Goal: Check status: Check status

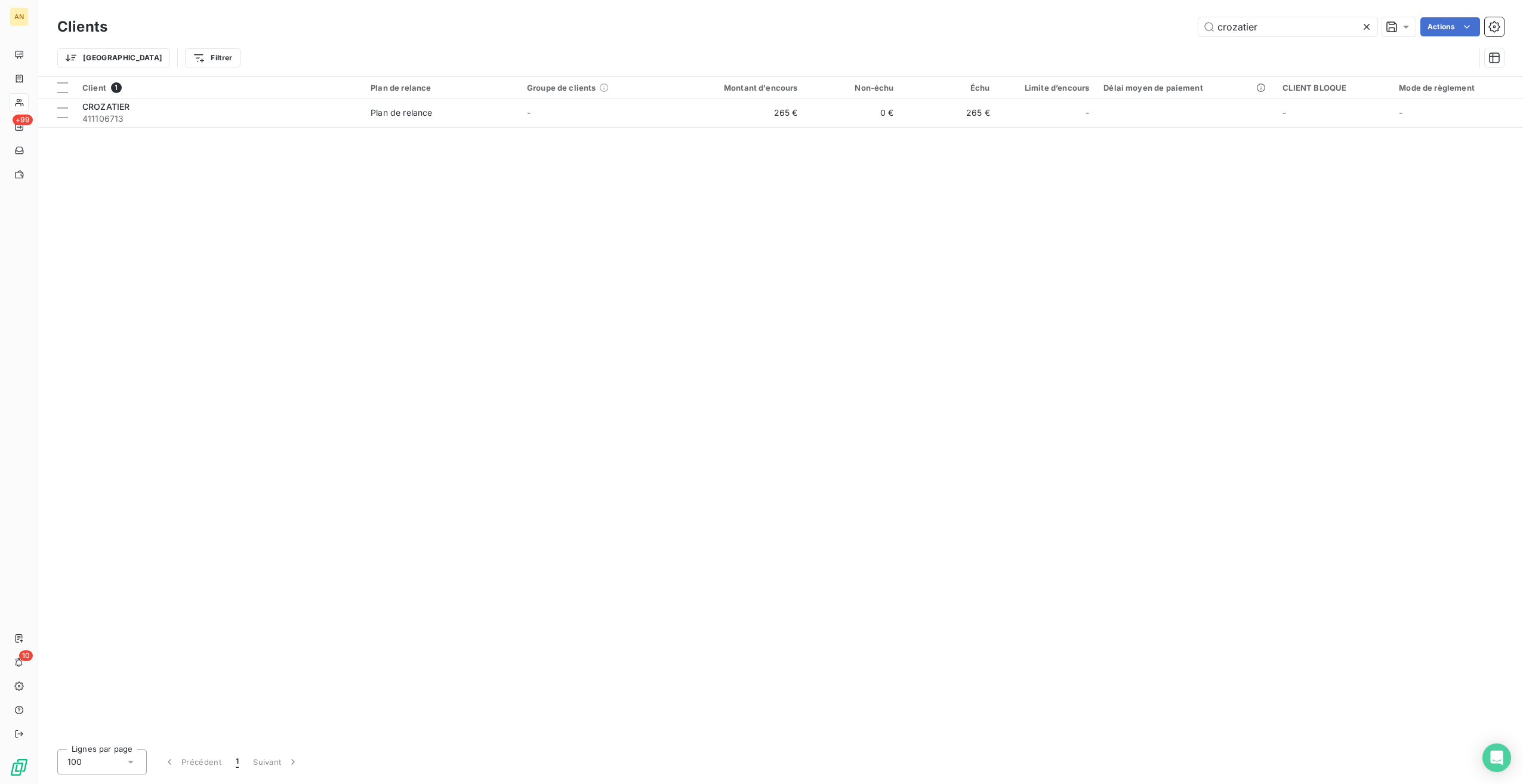
click at [1131, 20] on div "crozatier Actions" at bounding box center [812, 27] width 1382 height 19
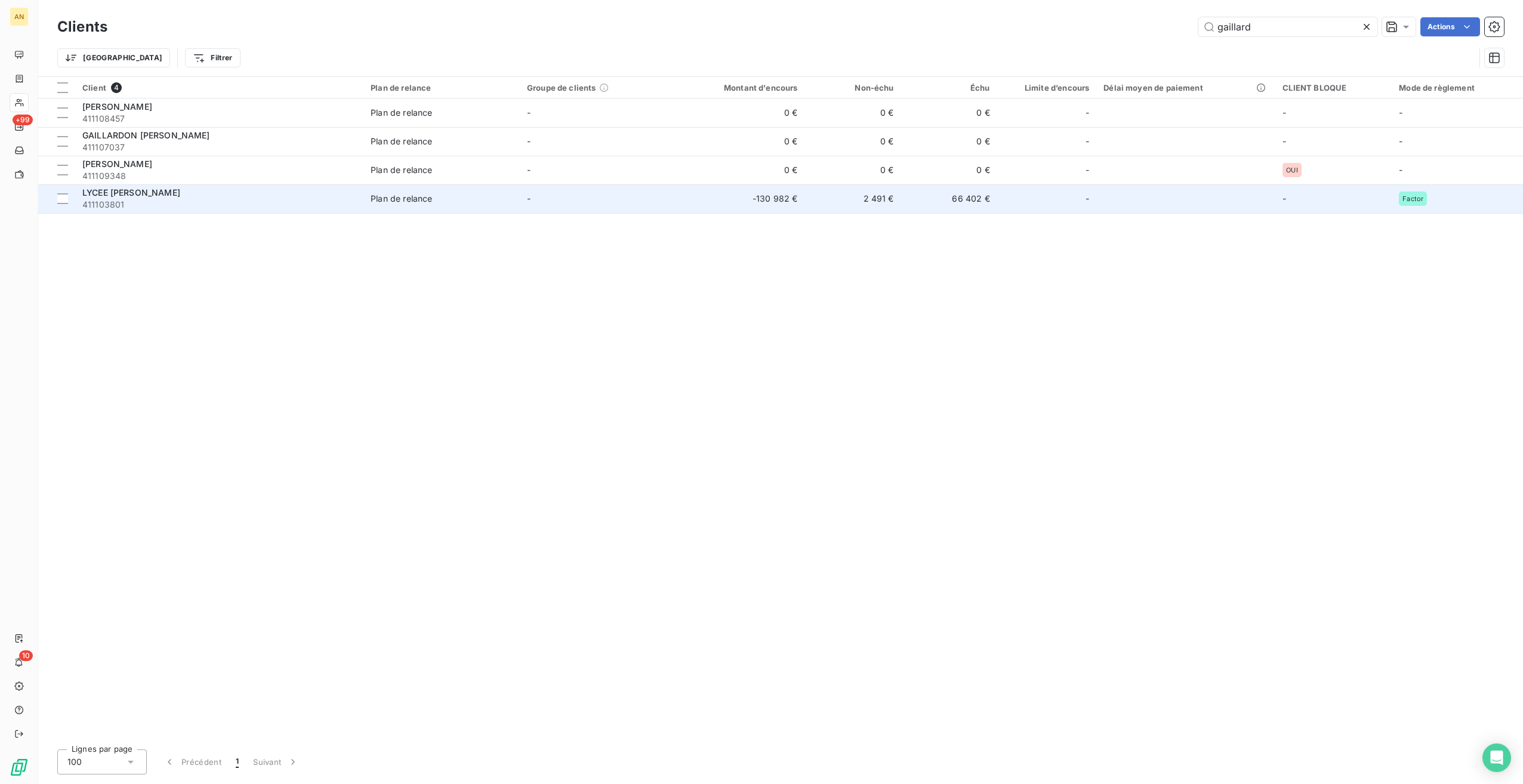
type input "gaillard"
click at [179, 196] on span "LYCEE [PERSON_NAME]" at bounding box center [131, 192] width 98 height 10
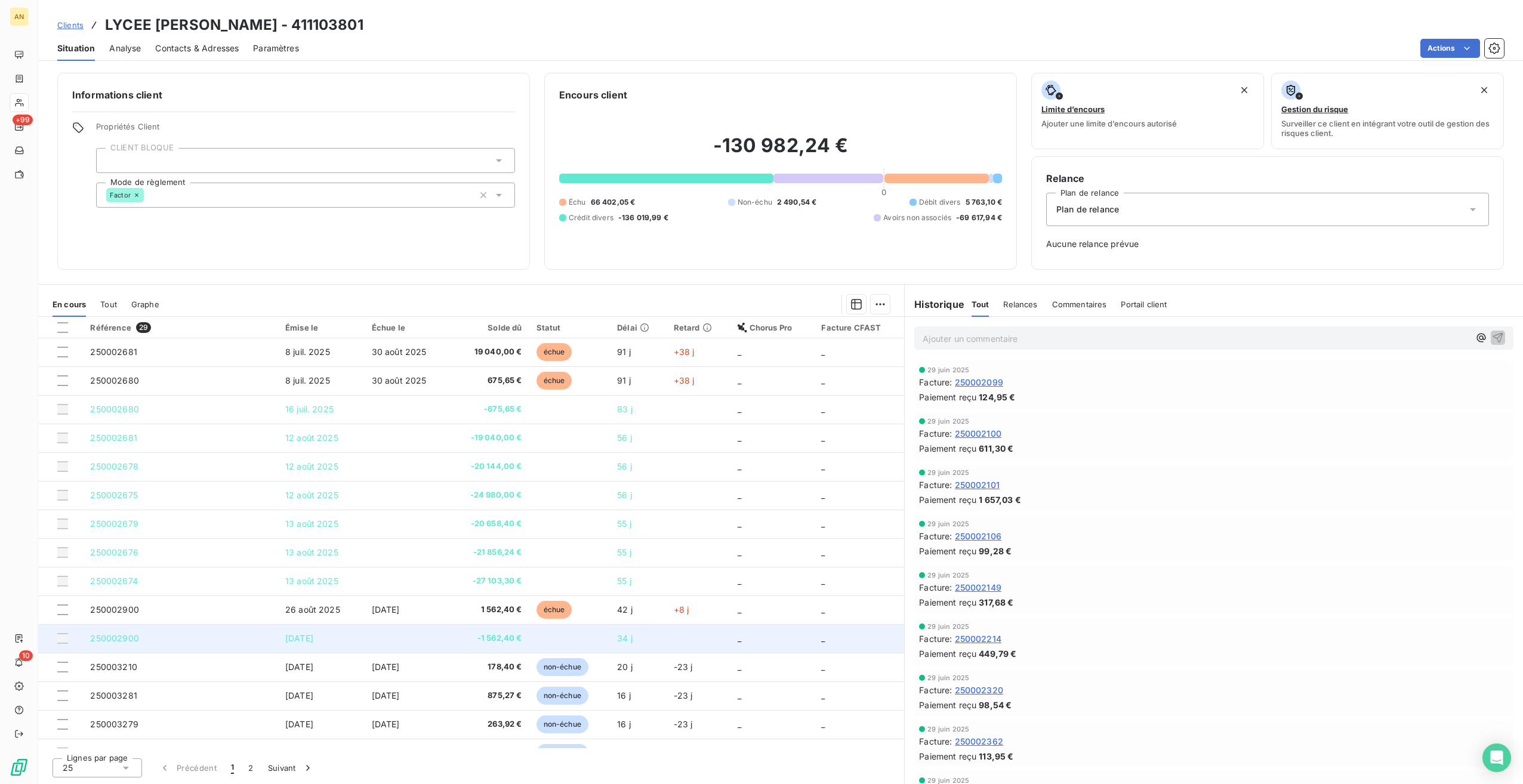
scroll to position [8, 0]
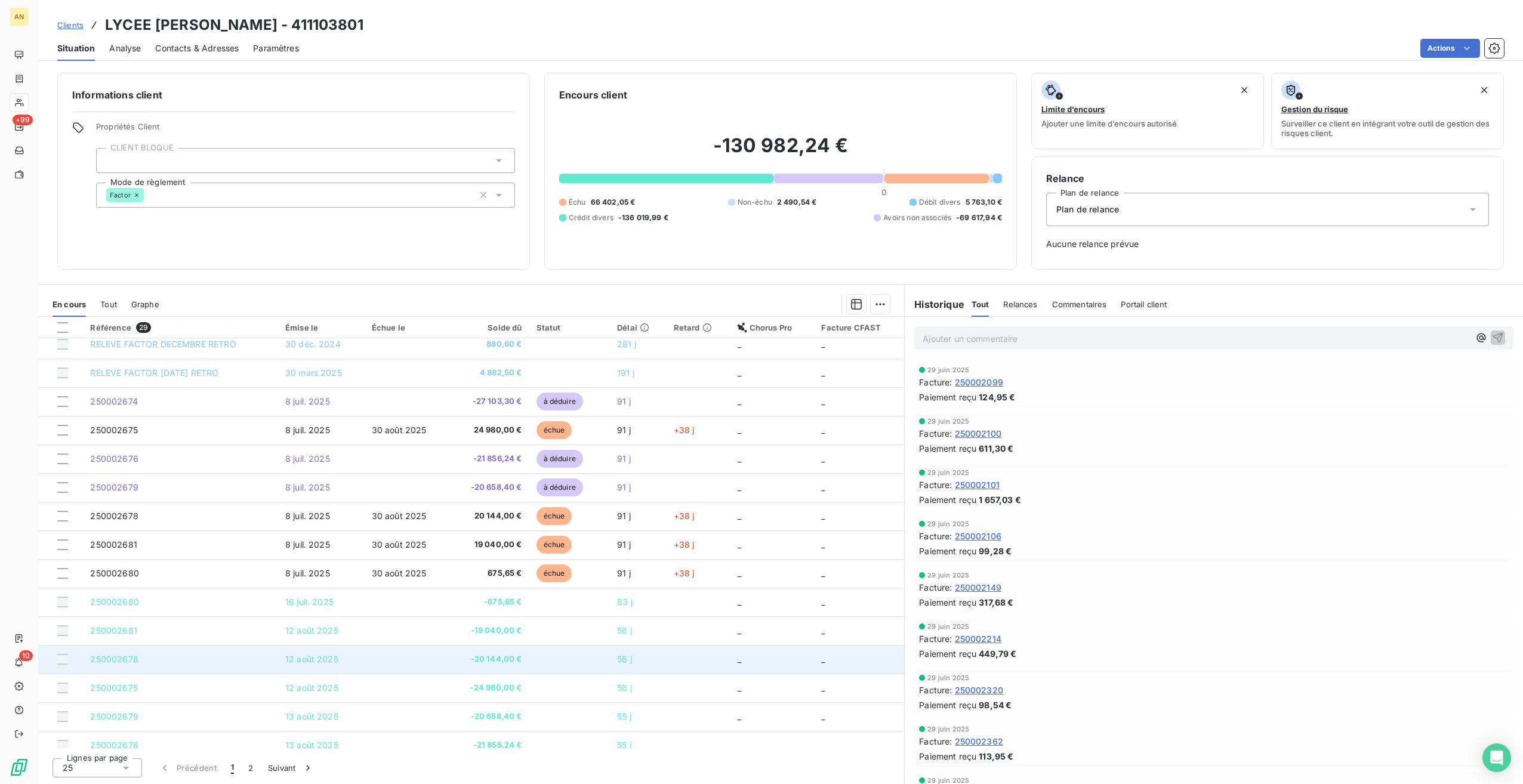
click at [481, 657] on span "-20 144,00 €" at bounding box center [489, 659] width 66 height 12
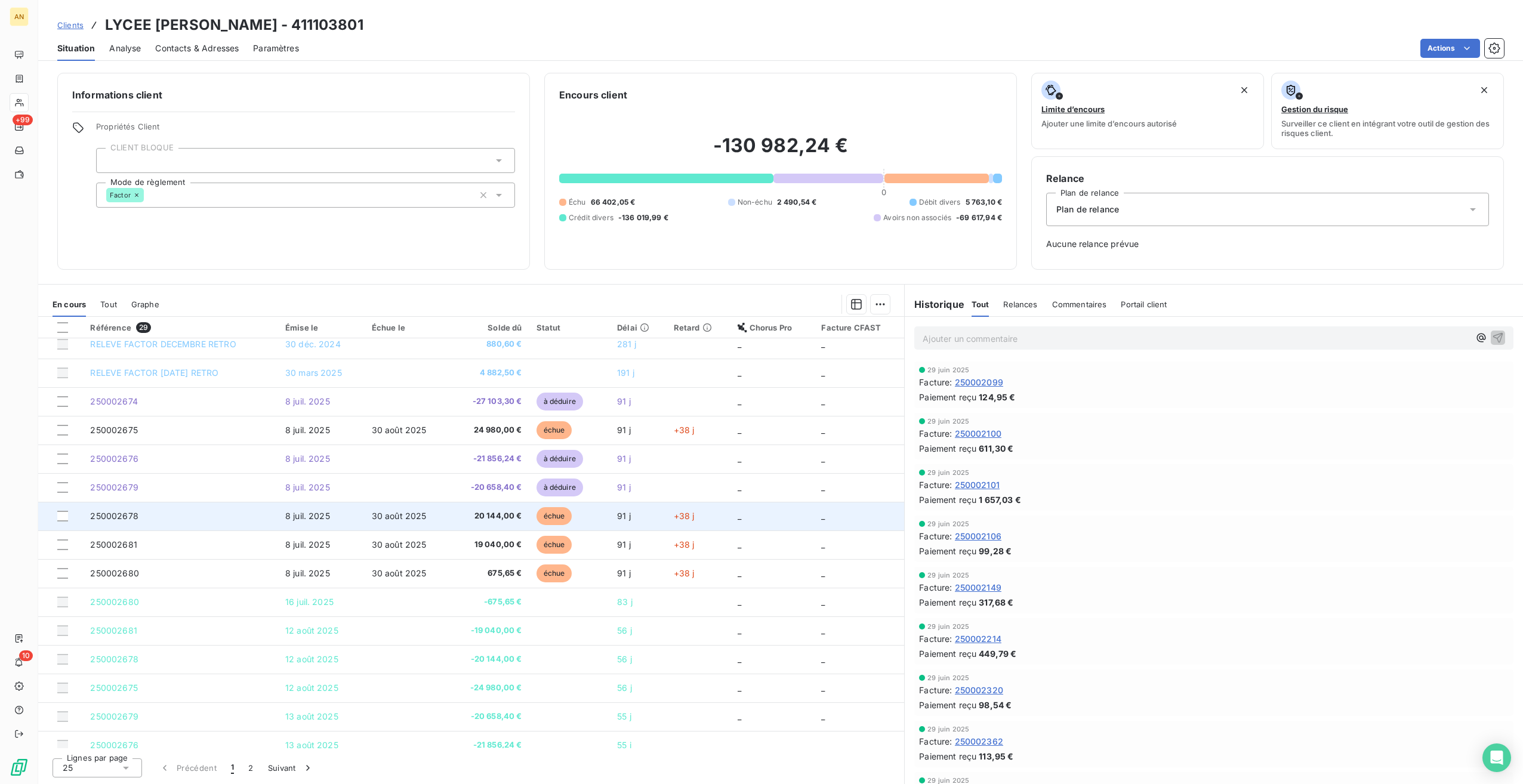
click at [487, 528] on td "20 144,00 €" at bounding box center [489, 516] width 81 height 29
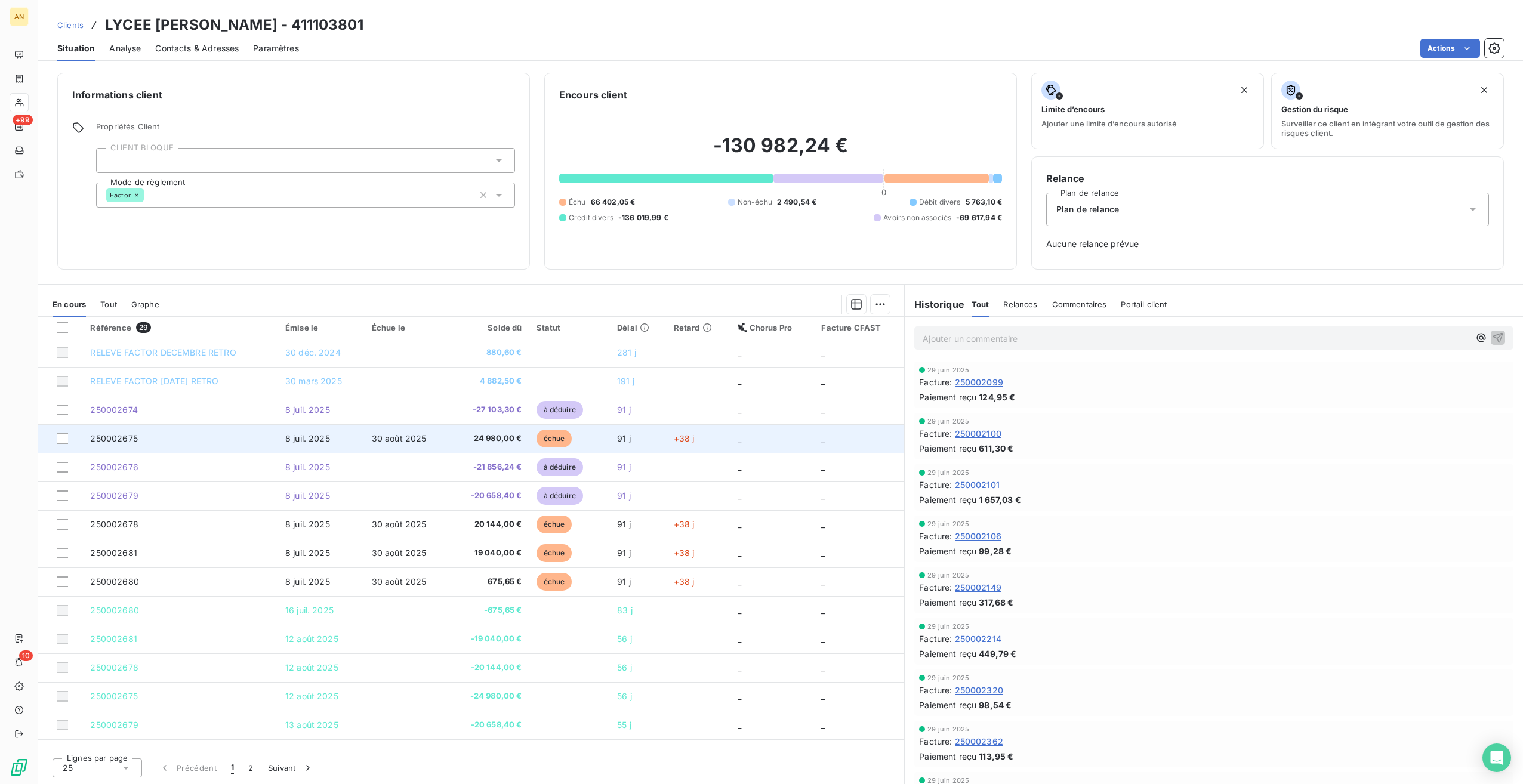
click at [469, 438] on span "24 980,00 €" at bounding box center [489, 438] width 66 height 12
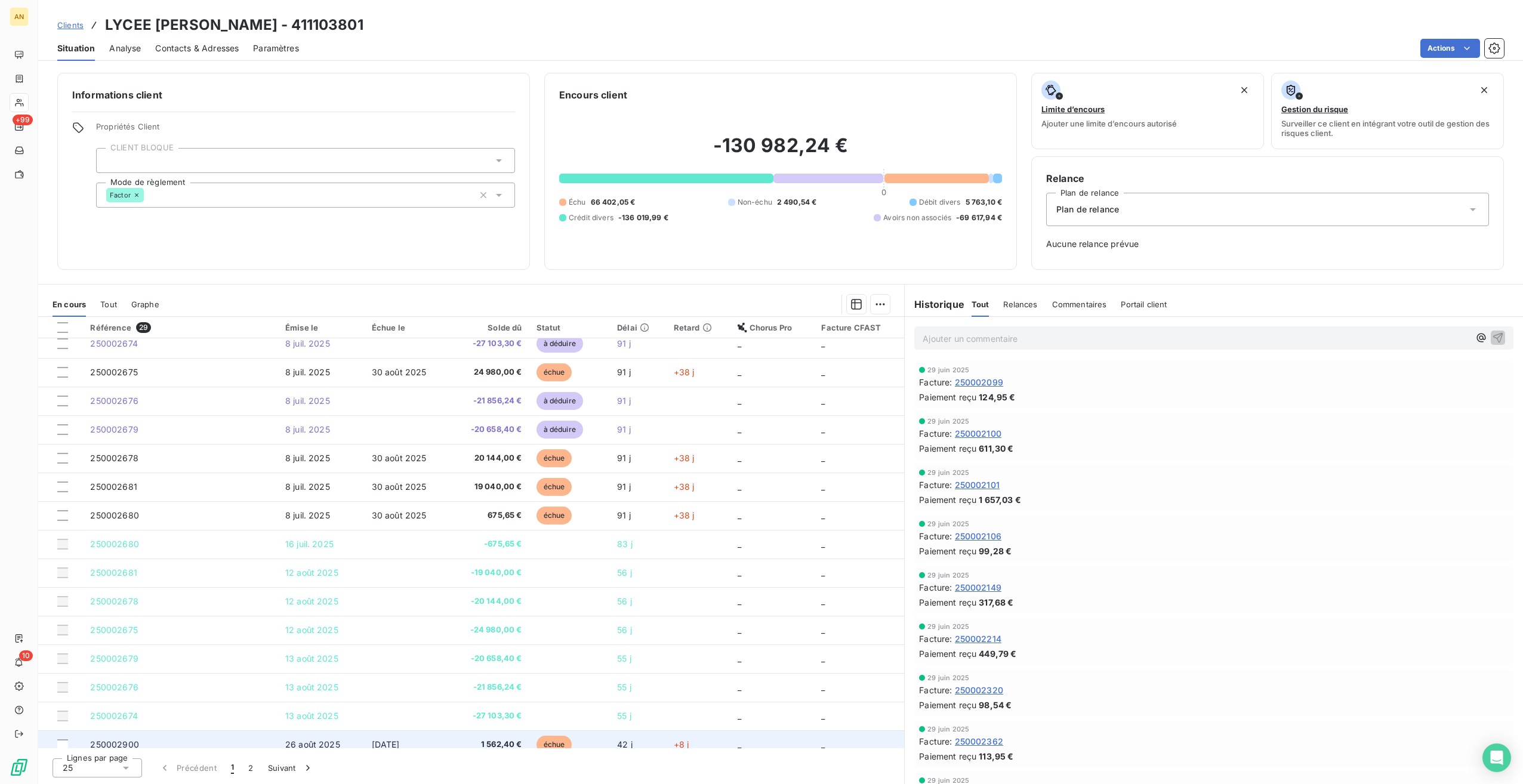
scroll to position [60, 0]
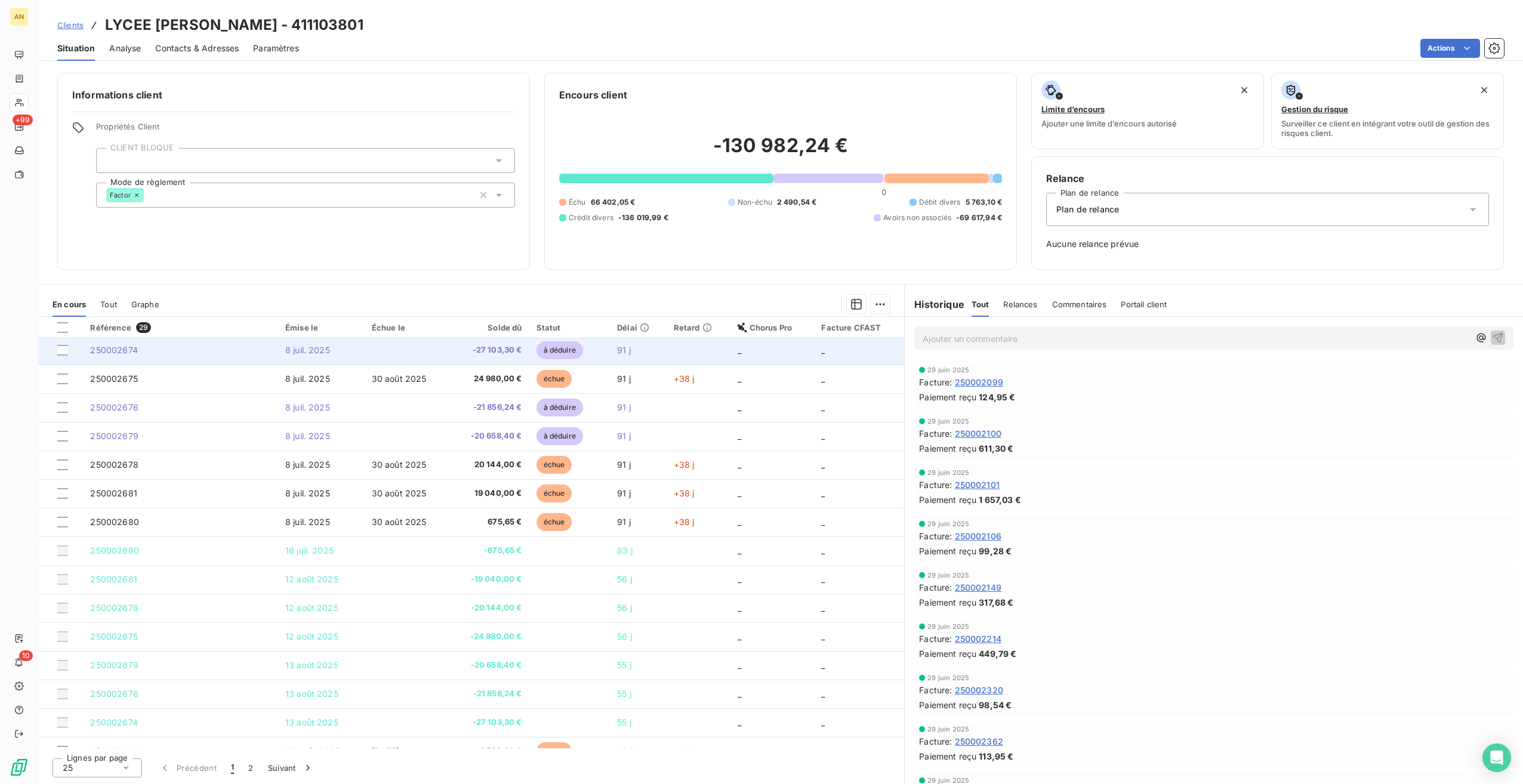
click at [443, 350] on td at bounding box center [407, 350] width 84 height 29
